Goal: Task Accomplishment & Management: Manage account settings

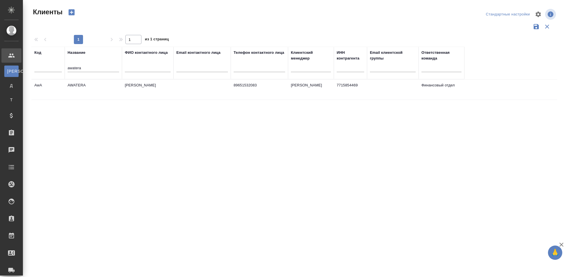
select select "RU"
click at [78, 85] on td "AWATERA" at bounding box center [93, 90] width 57 height 20
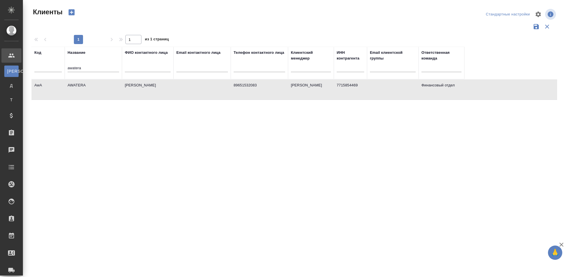
click at [78, 85] on td "AWATERA" at bounding box center [93, 90] width 57 height 20
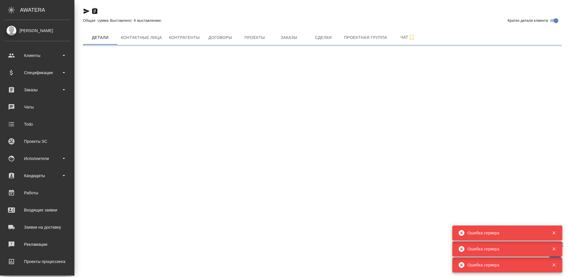
scroll to position [35, 0]
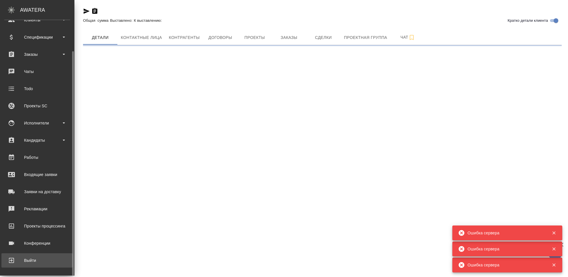
click at [38, 259] on div "Выйти" at bounding box center [37, 260] width 66 height 9
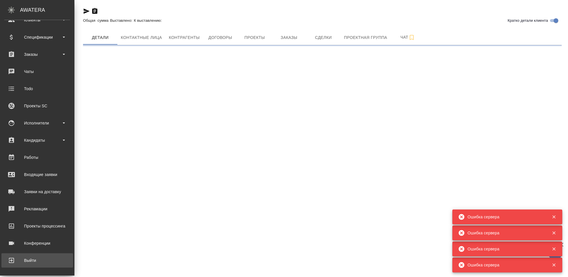
click at [31, 262] on div "Выйти" at bounding box center [37, 260] width 66 height 9
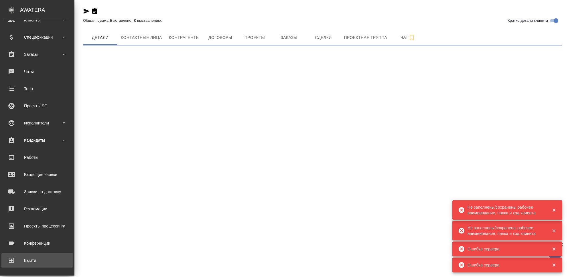
click at [31, 262] on div "Выйти" at bounding box center [37, 260] width 66 height 9
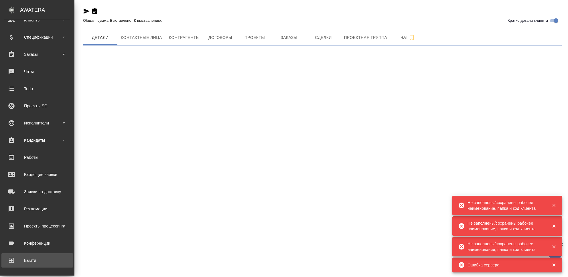
click at [31, 262] on div "Выйти" at bounding box center [37, 260] width 66 height 9
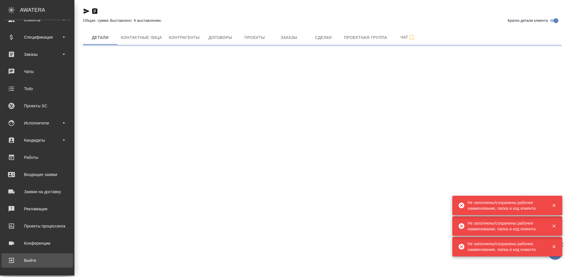
click at [31, 262] on div "Выйти" at bounding box center [37, 260] width 66 height 9
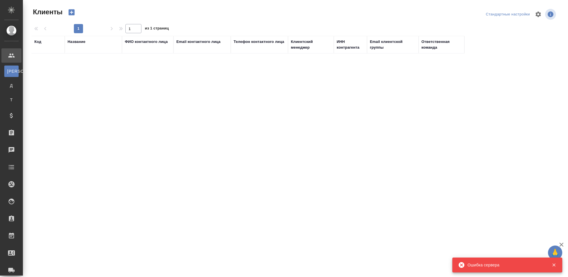
select select "RU"
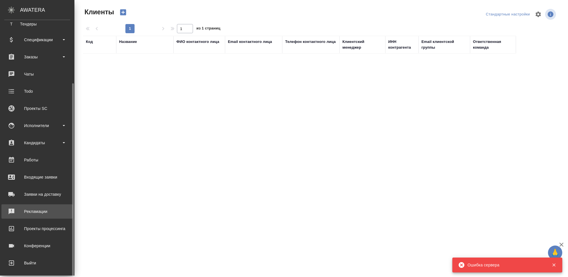
scroll to position [79, 0]
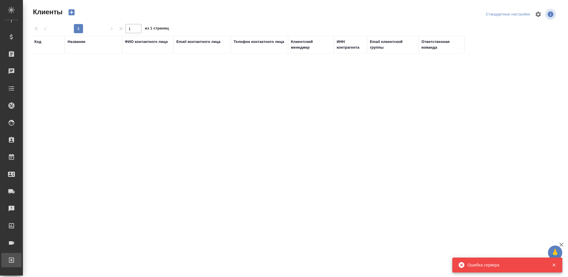
click at [11, 259] on div "Выйти" at bounding box center [4, 260] width 14 height 9
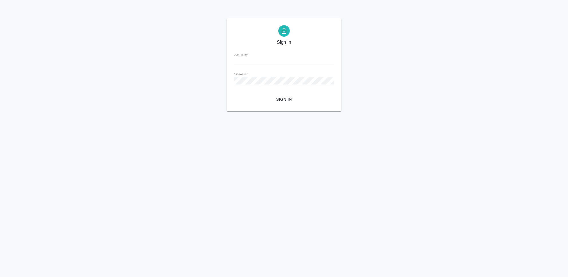
type input "m.seleznev@awatera.com"
click at [275, 101] on span "Sign in" at bounding box center [284, 99] width 92 height 7
click at [284, 99] on span "Sign in" at bounding box center [284, 99] width 92 height 7
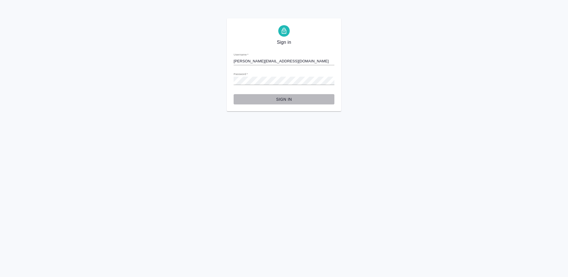
click at [289, 100] on span "Sign in" at bounding box center [284, 99] width 92 height 7
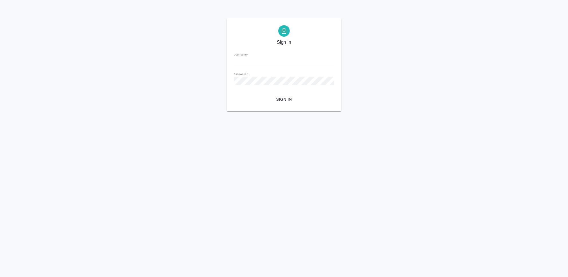
type input "[PERSON_NAME][EMAIL_ADDRESS][DOMAIN_NAME]"
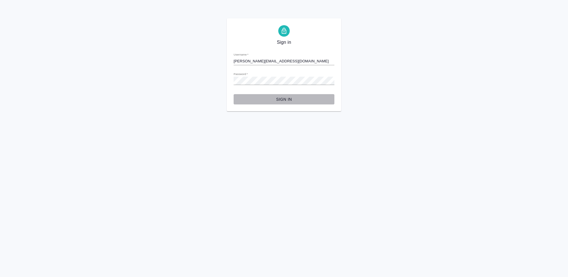
click at [278, 97] on span "Sign in" at bounding box center [284, 99] width 92 height 7
click at [288, 100] on span "Sign in" at bounding box center [284, 99] width 92 height 7
click at [287, 99] on span "Sign in" at bounding box center [284, 99] width 92 height 7
